Goal: Task Accomplishment & Management: Manage account settings

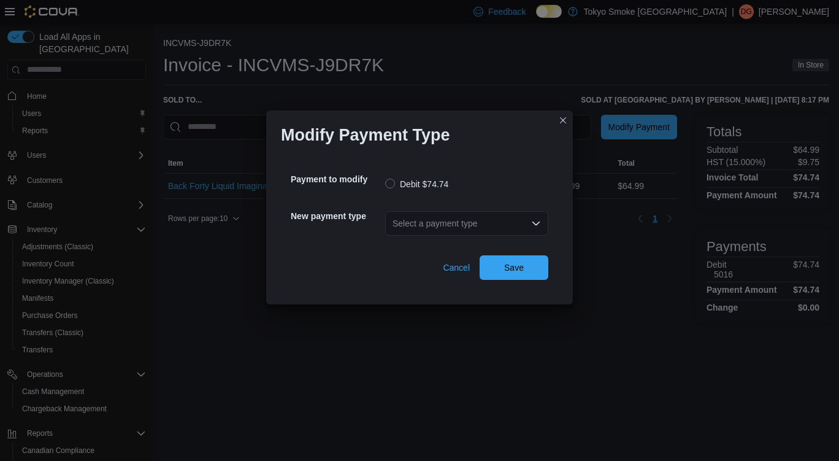
click at [455, 218] on div "Select a payment type" at bounding box center [466, 223] width 163 height 25
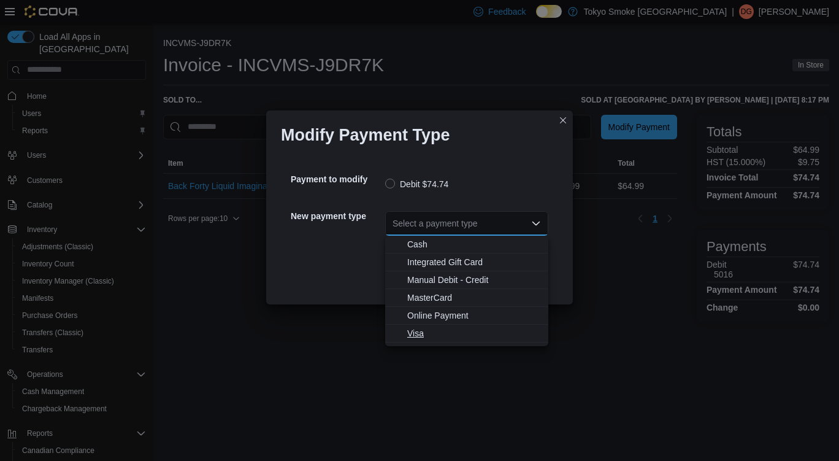
click at [418, 334] on span "Visa" at bounding box center [474, 333] width 134 height 12
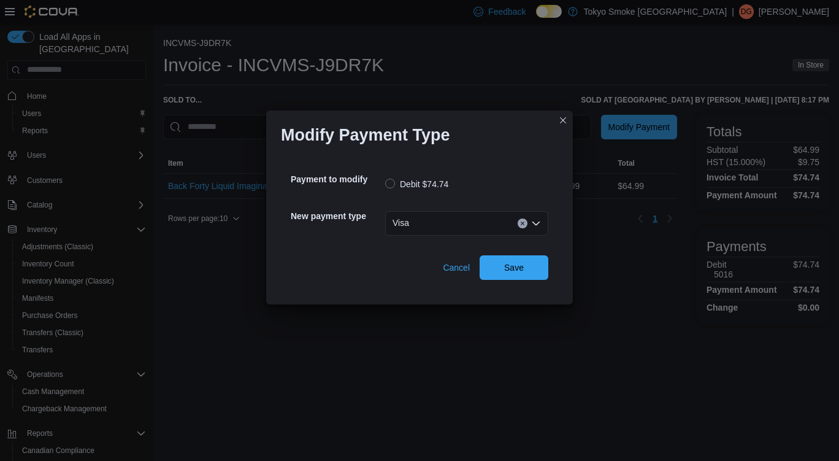
click at [514, 254] on div "Cancel Save" at bounding box center [420, 262] width 258 height 34
click at [511, 277] on span "Save" at bounding box center [514, 267] width 54 height 25
click at [456, 227] on div "Select a payment type" at bounding box center [466, 223] width 163 height 25
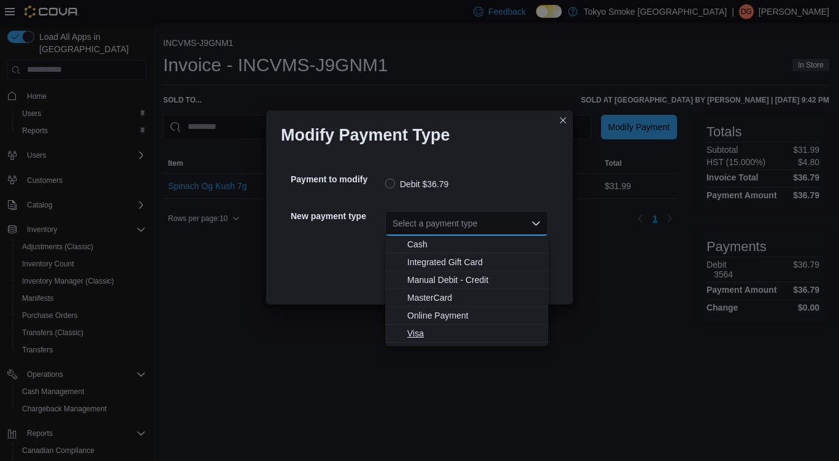
click at [429, 331] on span "Visa" at bounding box center [474, 333] width 134 height 12
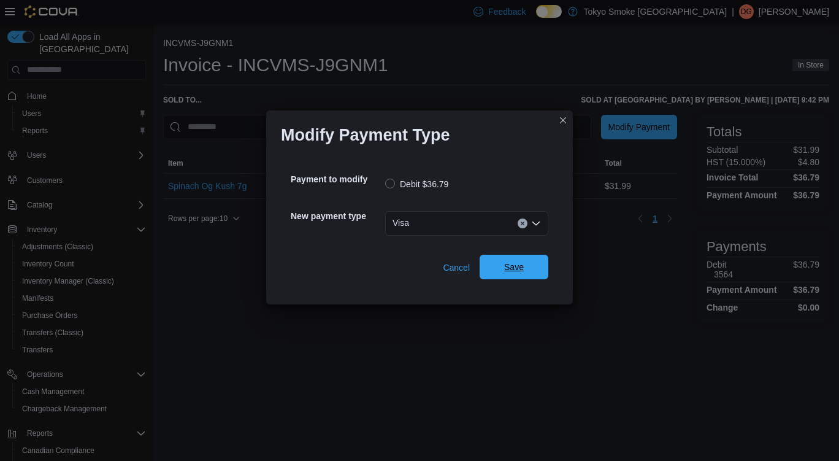
click at [515, 271] on span "Save" at bounding box center [514, 267] width 20 height 12
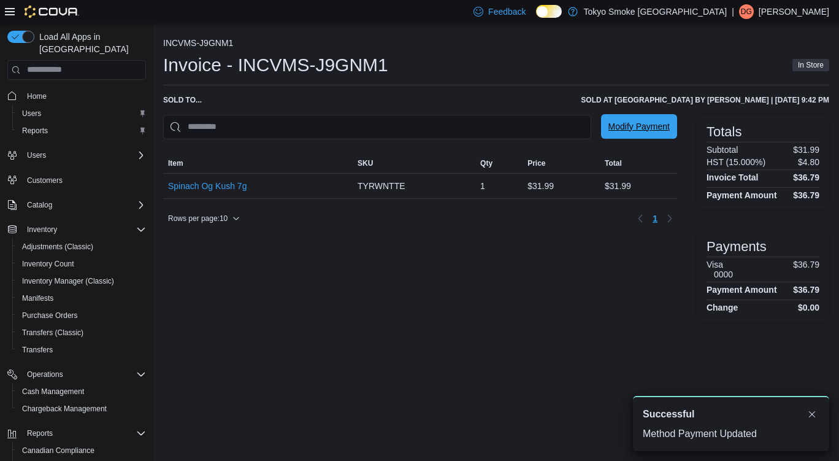
click at [639, 122] on span "Modify Payment" at bounding box center [639, 126] width 61 height 12
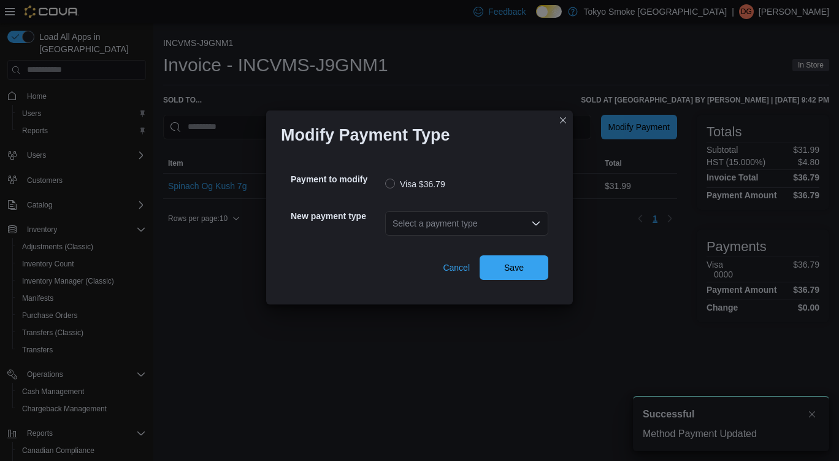
click at [453, 225] on div "Select a payment type" at bounding box center [466, 223] width 163 height 25
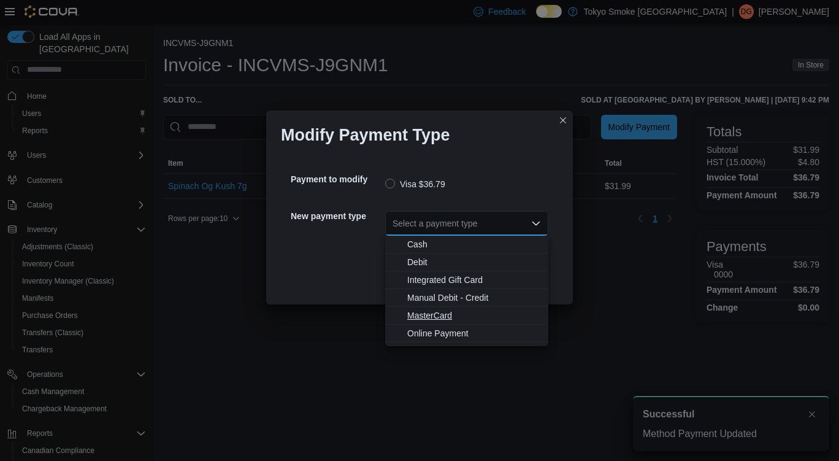
click at [434, 314] on span "MasterCard" at bounding box center [474, 315] width 134 height 12
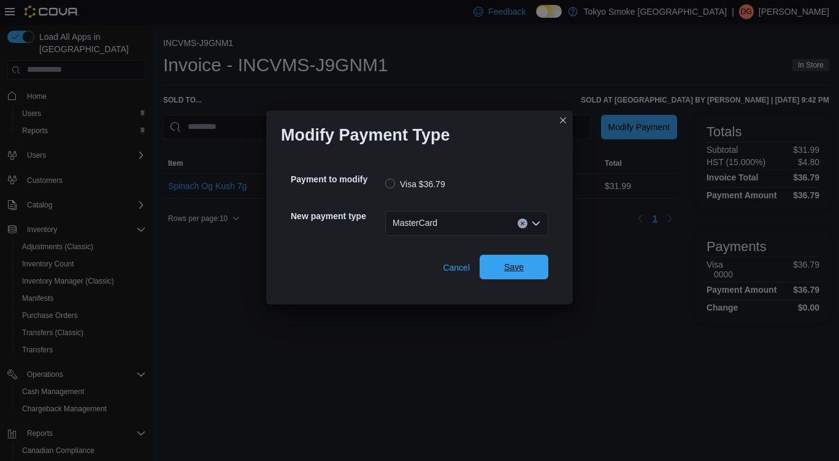
click at [533, 270] on span "Save" at bounding box center [514, 267] width 54 height 25
click at [470, 221] on div "Select a payment type" at bounding box center [466, 223] width 163 height 25
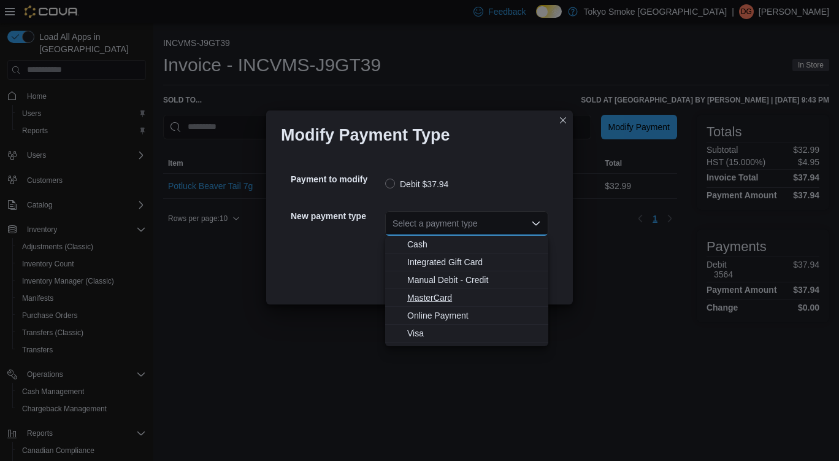
click at [440, 297] on span "MasterCard" at bounding box center [474, 297] width 134 height 12
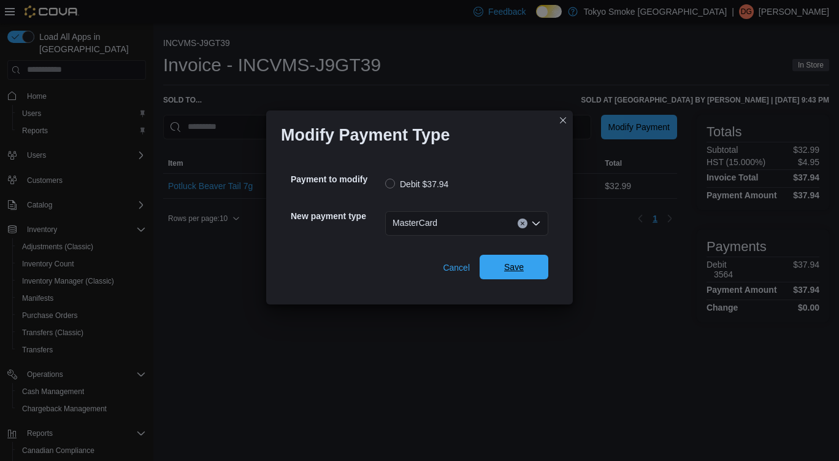
click at [536, 269] on span "Save" at bounding box center [514, 267] width 54 height 25
click at [458, 223] on div "Select a payment type" at bounding box center [466, 223] width 163 height 25
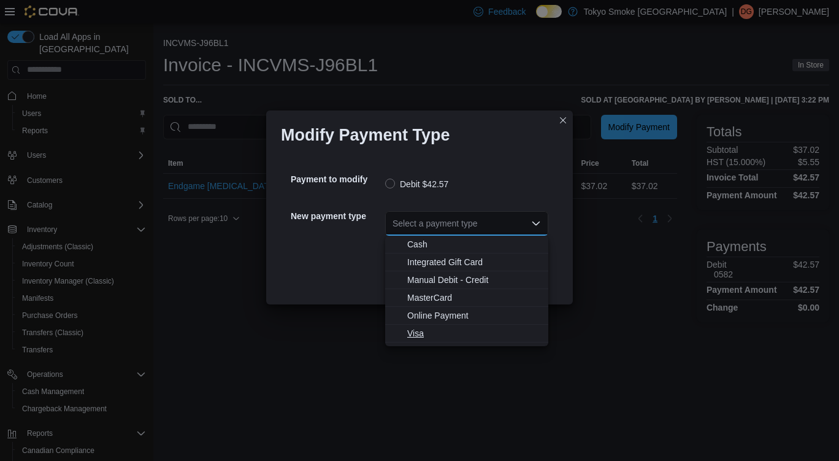
click at [433, 333] on span "Visa" at bounding box center [474, 333] width 134 height 12
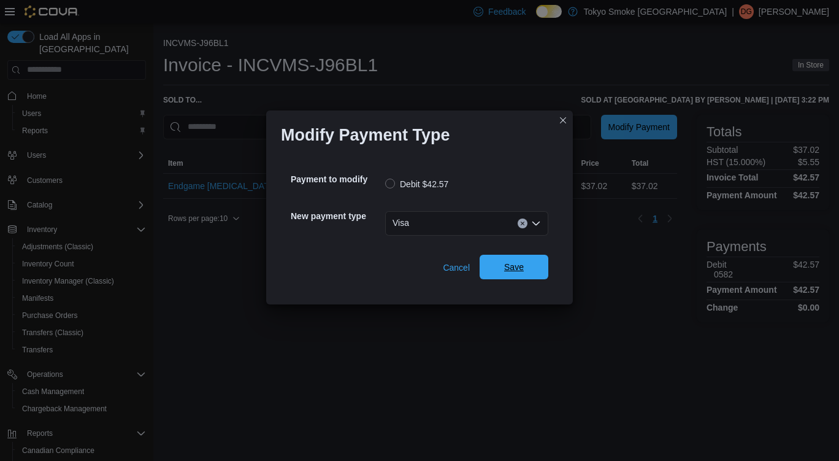
click at [531, 277] on span "Save" at bounding box center [514, 267] width 54 height 25
